Goal: Task Accomplishment & Management: Manage account settings

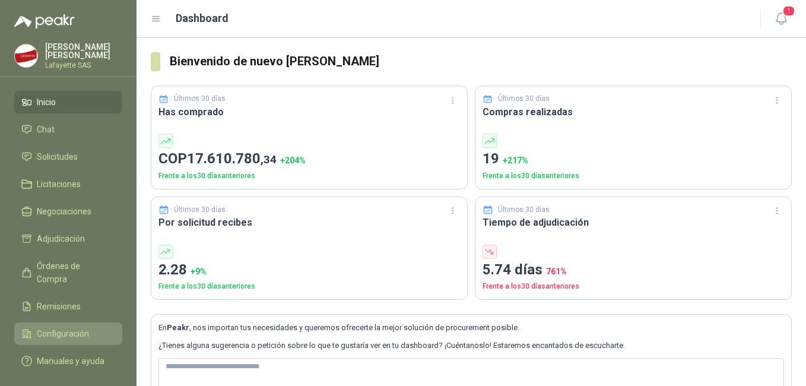
click at [58, 327] on span "Configuración" at bounding box center [63, 333] width 52 height 13
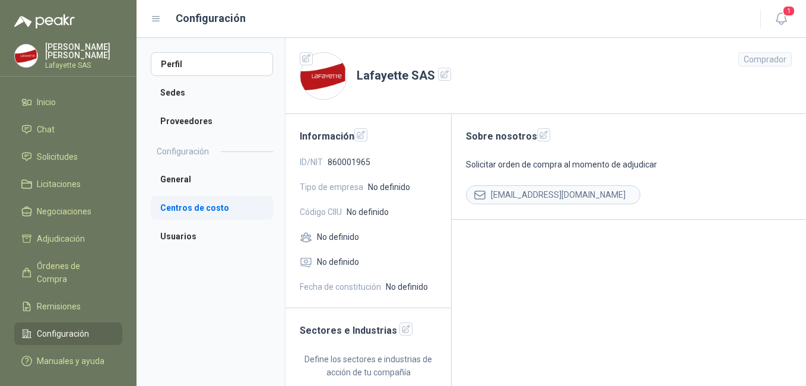
click at [191, 206] on li "Centros de costo" at bounding box center [212, 208] width 122 height 24
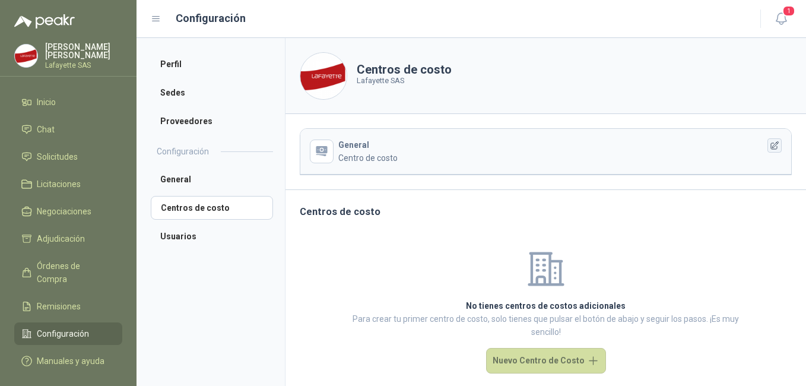
click at [769, 147] on icon "button" at bounding box center [774, 146] width 10 height 10
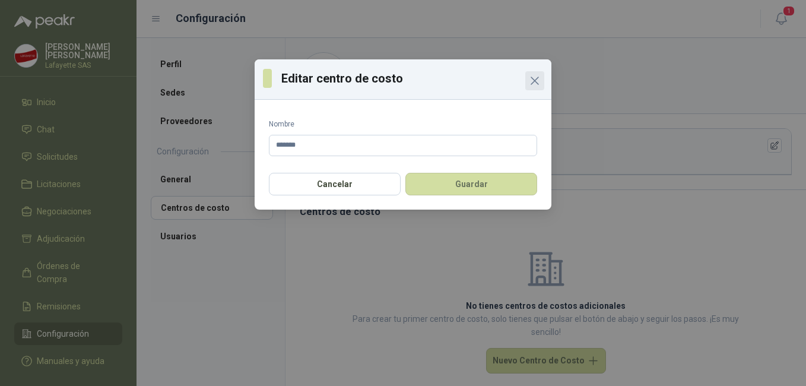
click at [535, 85] on icon "Close" at bounding box center [534, 81] width 14 height 14
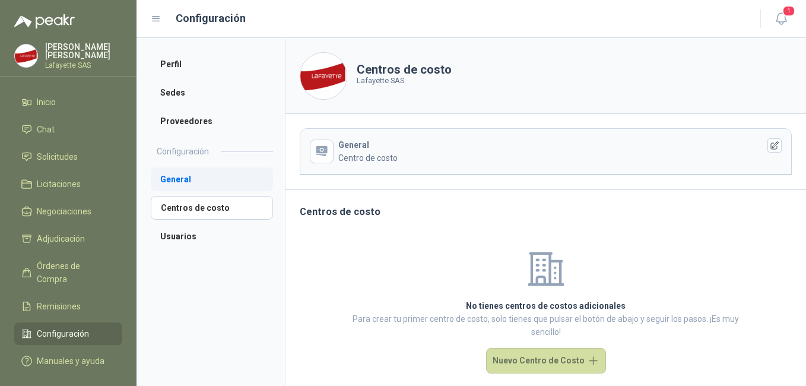
click at [181, 182] on li "General" at bounding box center [212, 179] width 122 height 24
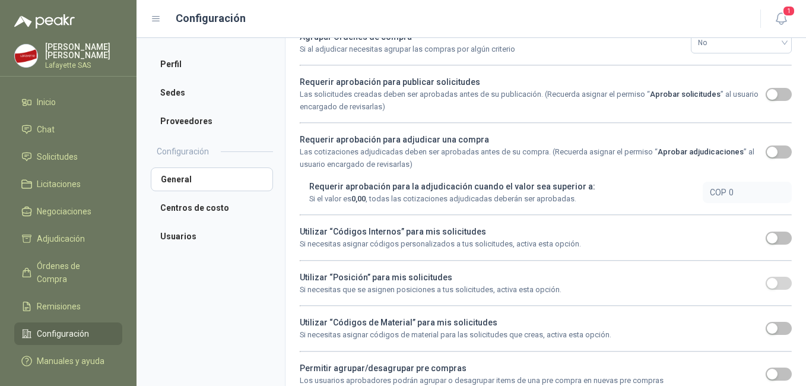
scroll to position [292, 0]
